Goal: Book appointment/travel/reservation

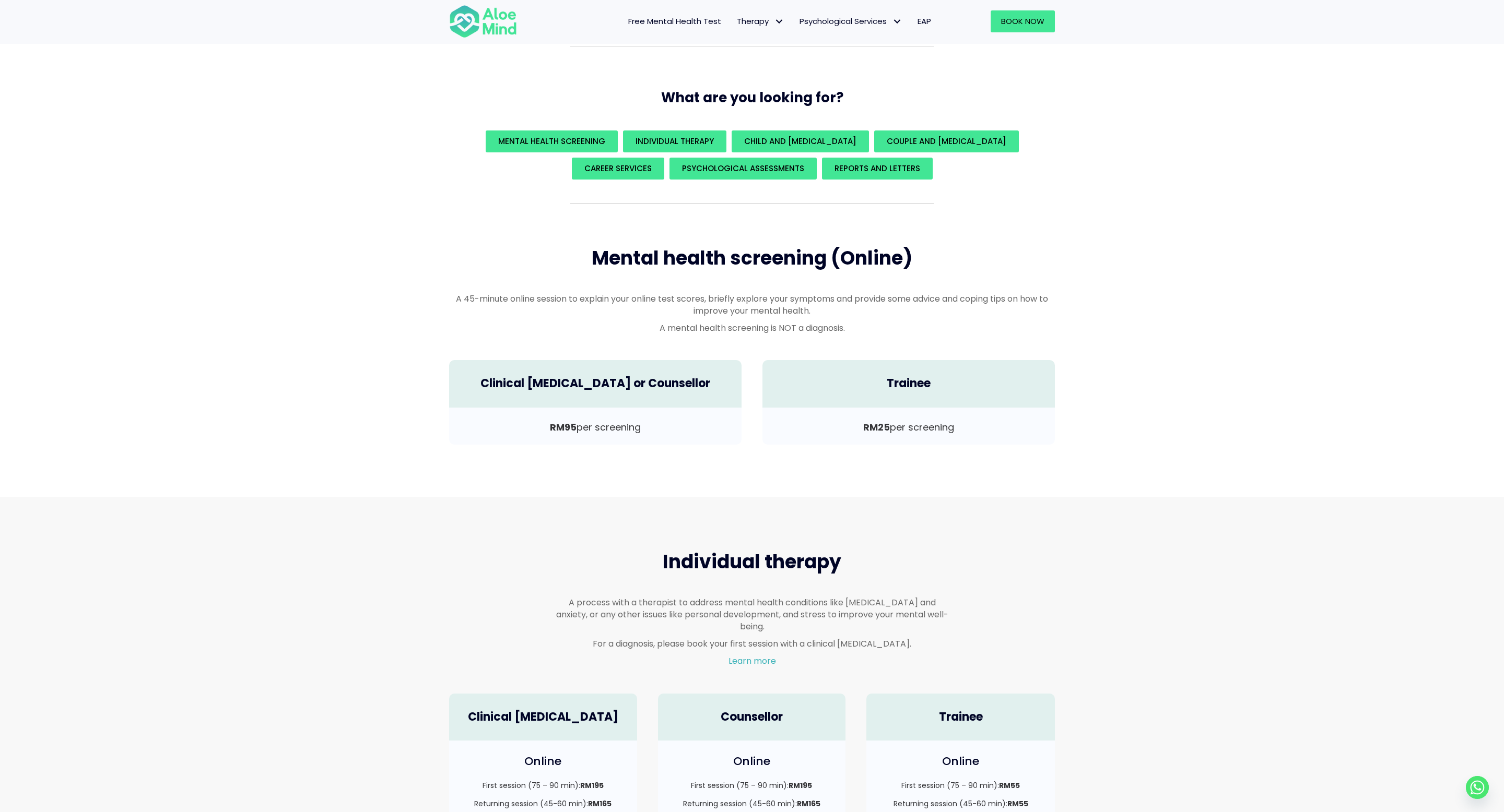
scroll to position [309, 0]
